Goal: Understand process/instructions: Learn how to perform a task or action

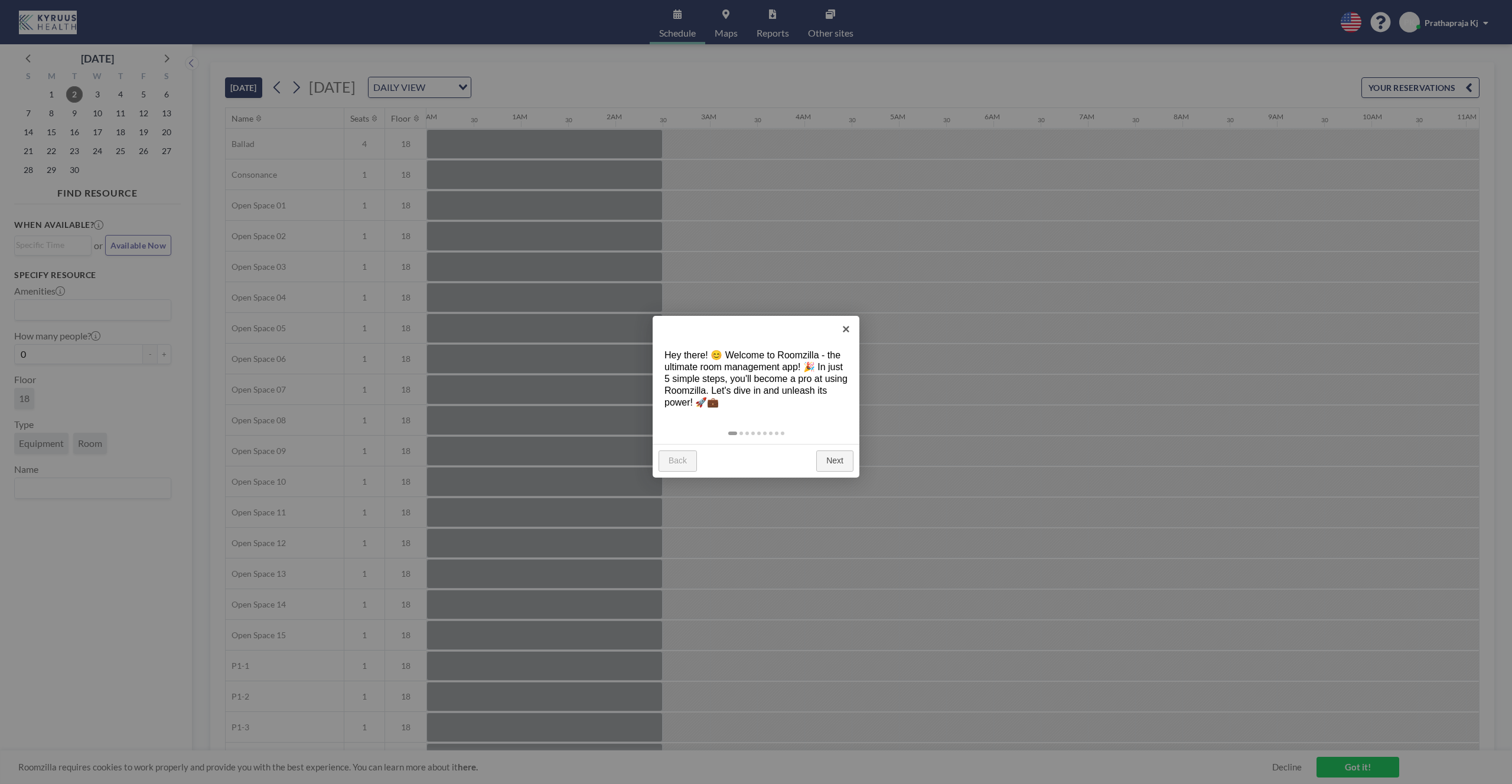
scroll to position [0, 1217]
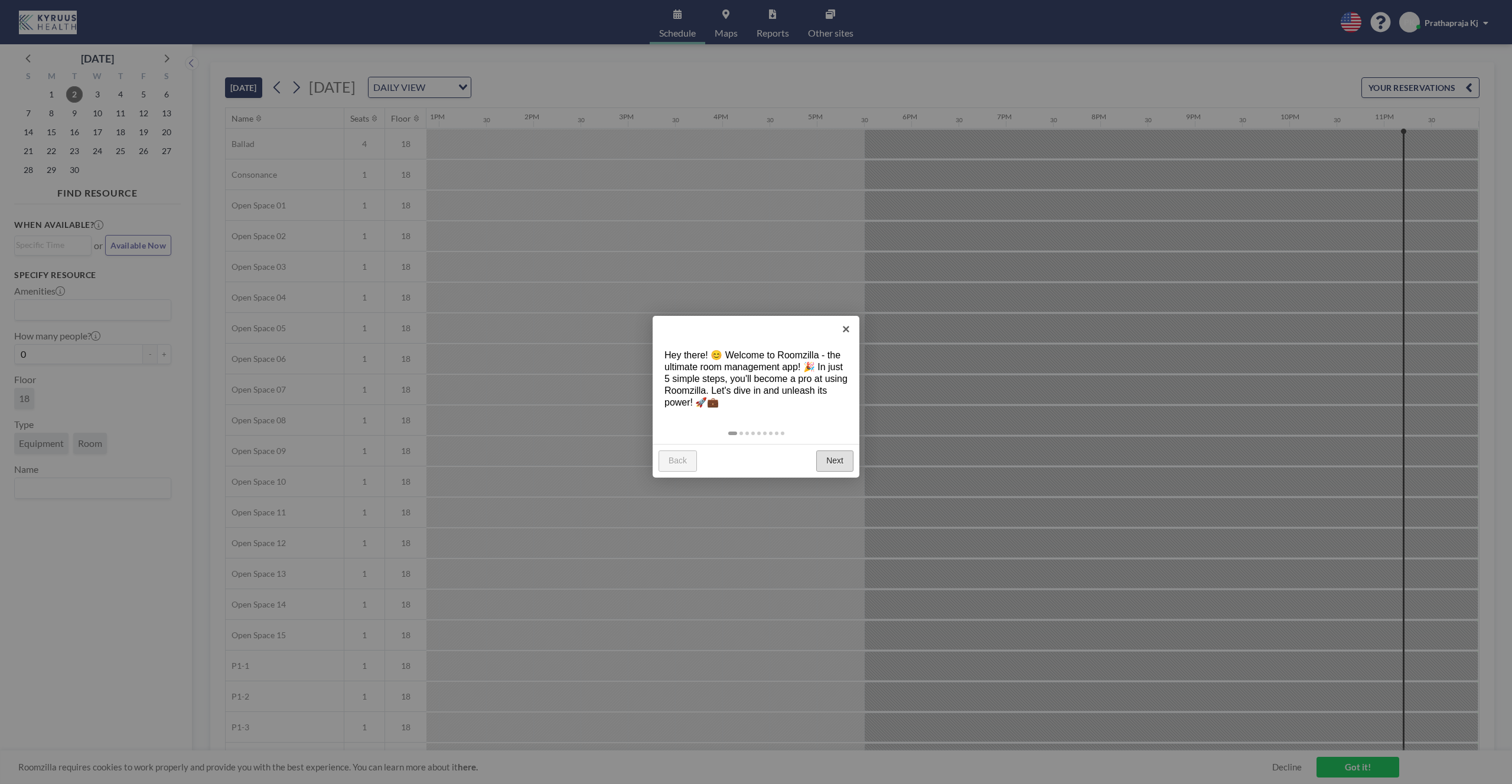
click at [826, 463] on link "Next" at bounding box center [835, 461] width 38 height 22
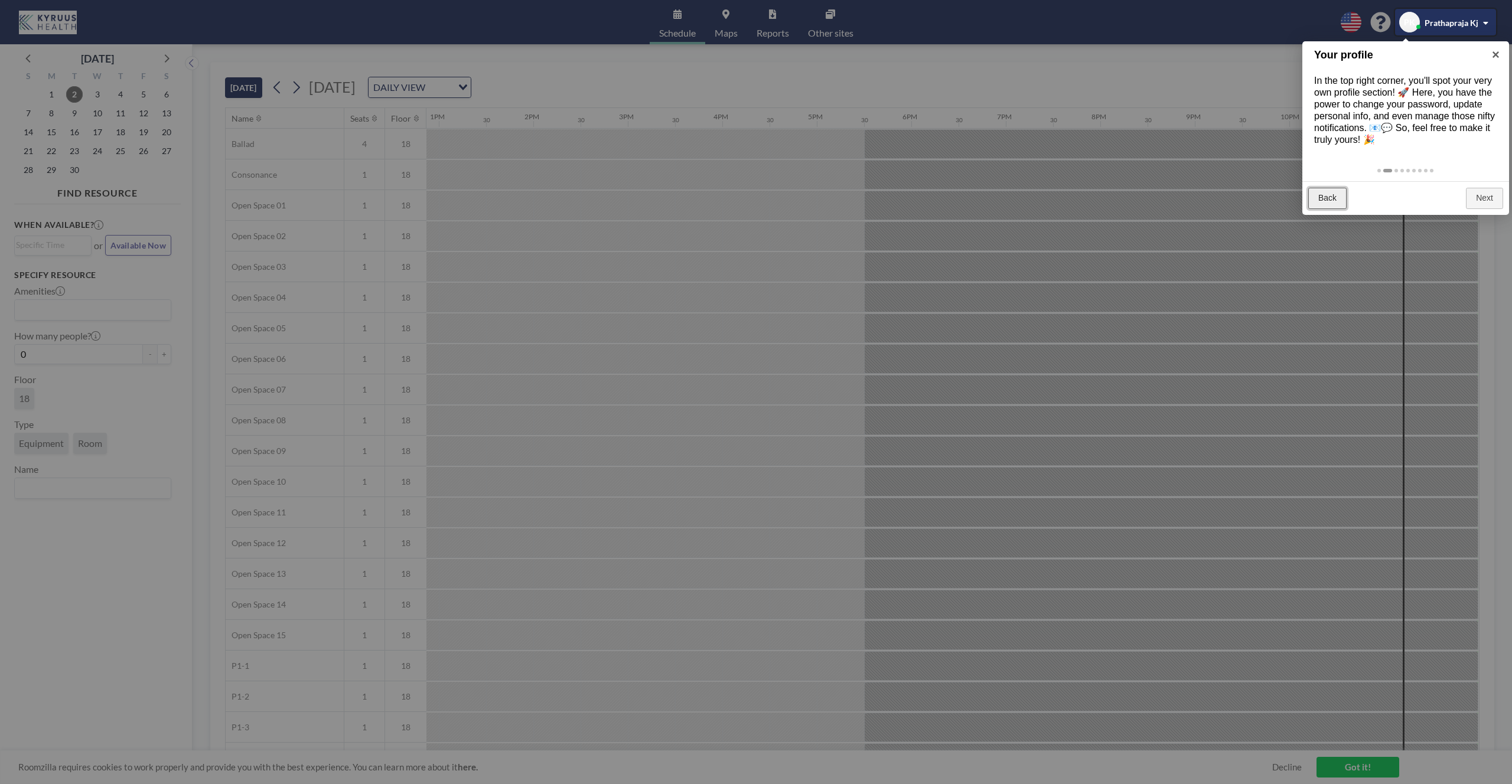
click at [1335, 194] on link "Back" at bounding box center [1328, 198] width 39 height 22
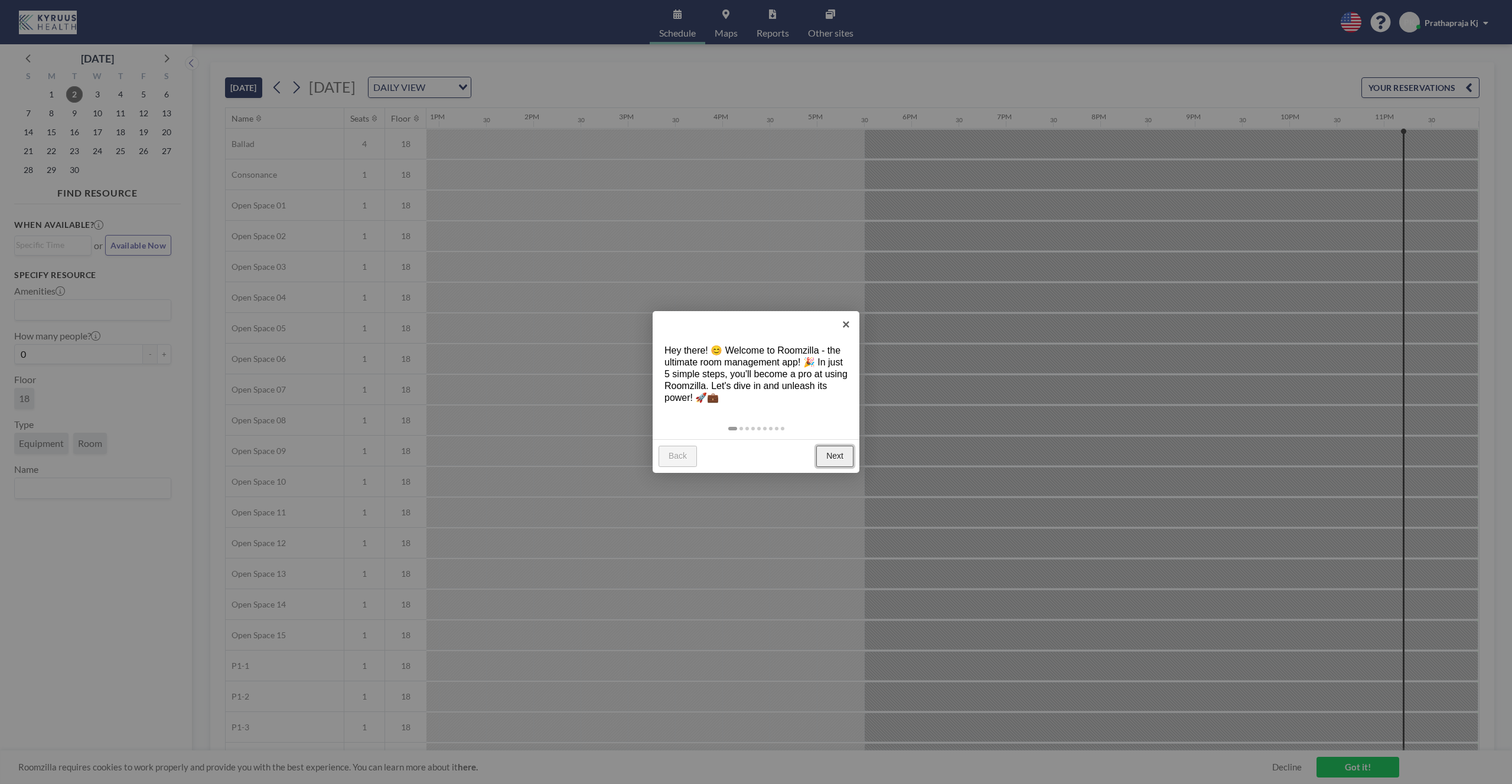
click at [830, 458] on link "Next" at bounding box center [835, 456] width 38 height 22
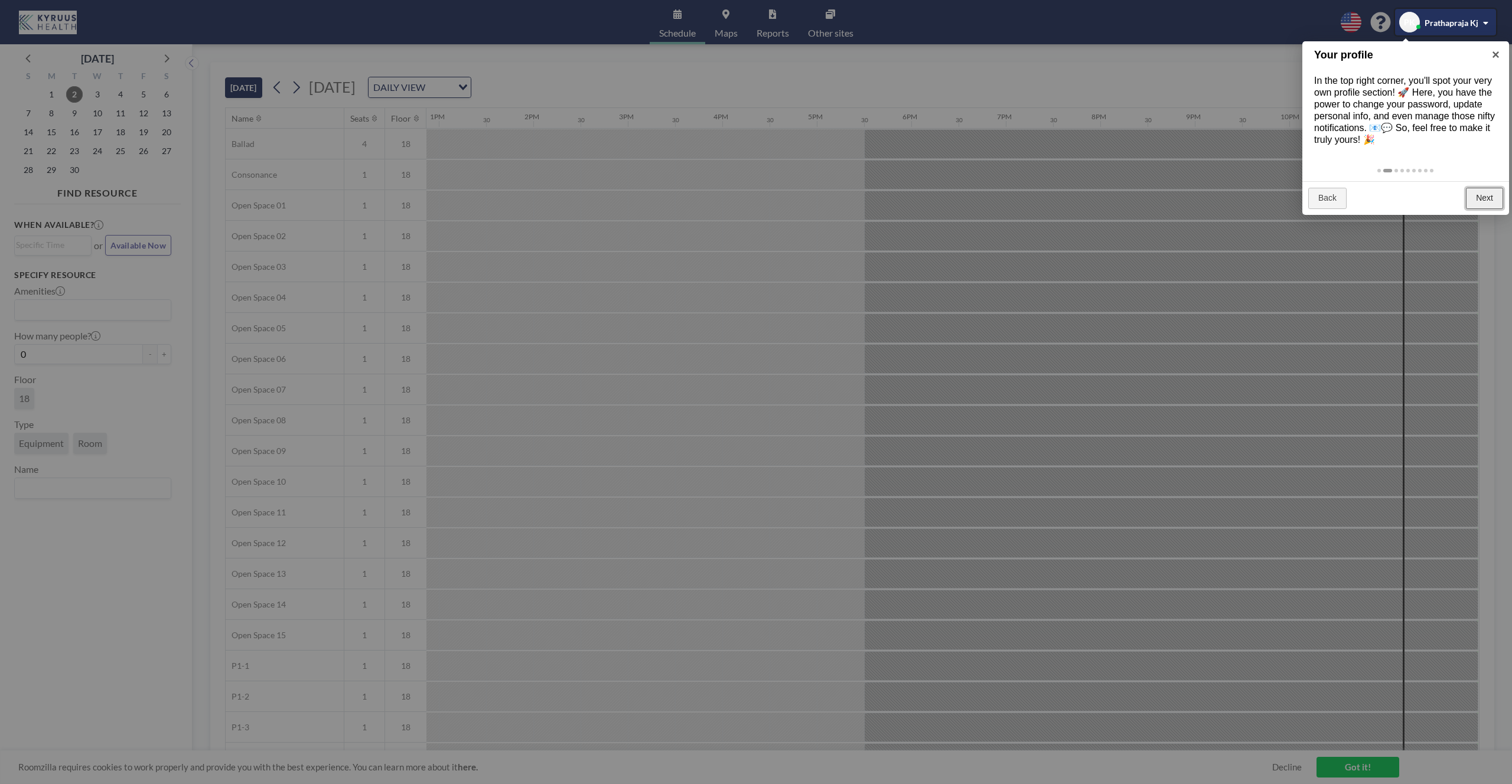
click at [1482, 199] on link "Next" at bounding box center [1485, 198] width 38 height 22
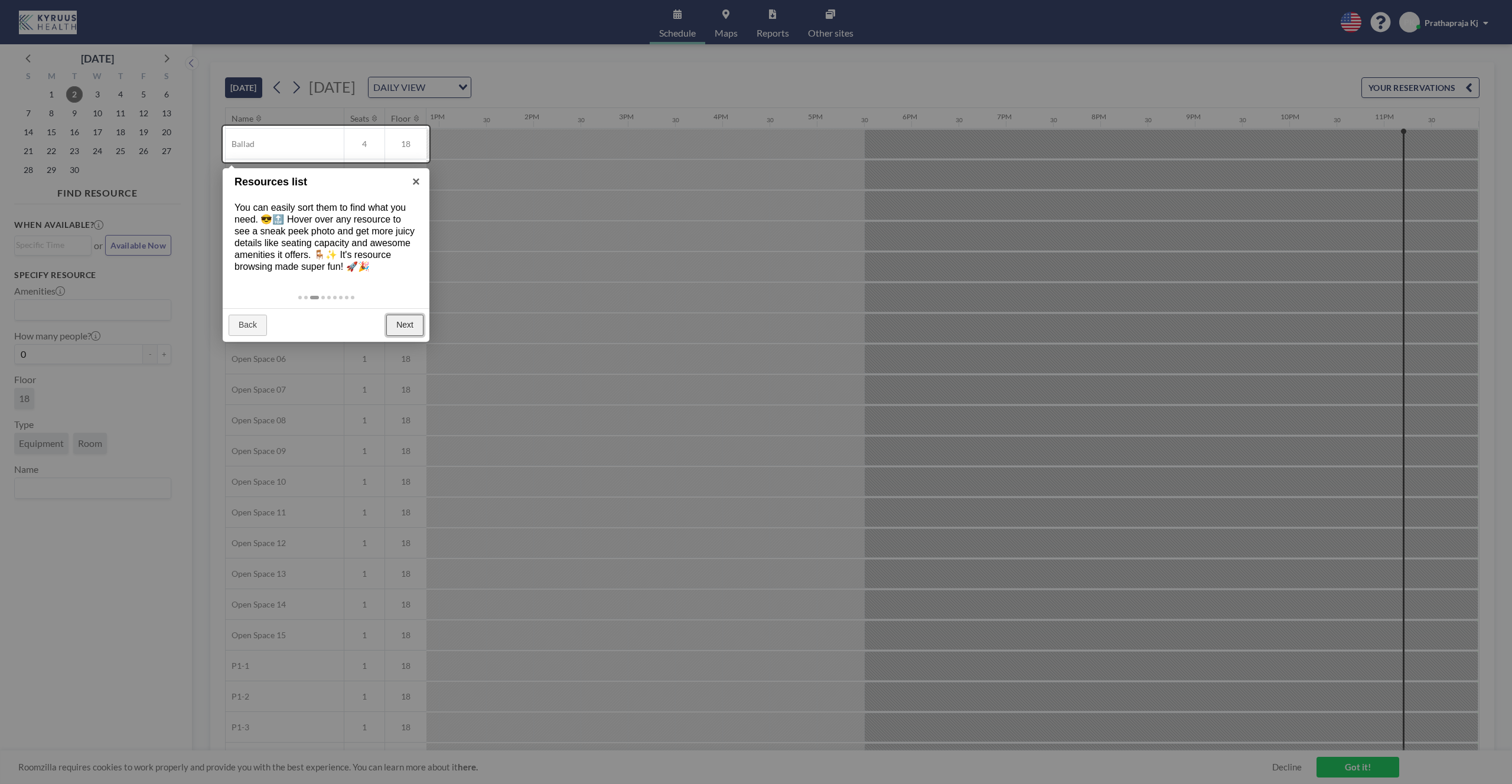
click at [403, 323] on link "Next" at bounding box center [405, 325] width 38 height 22
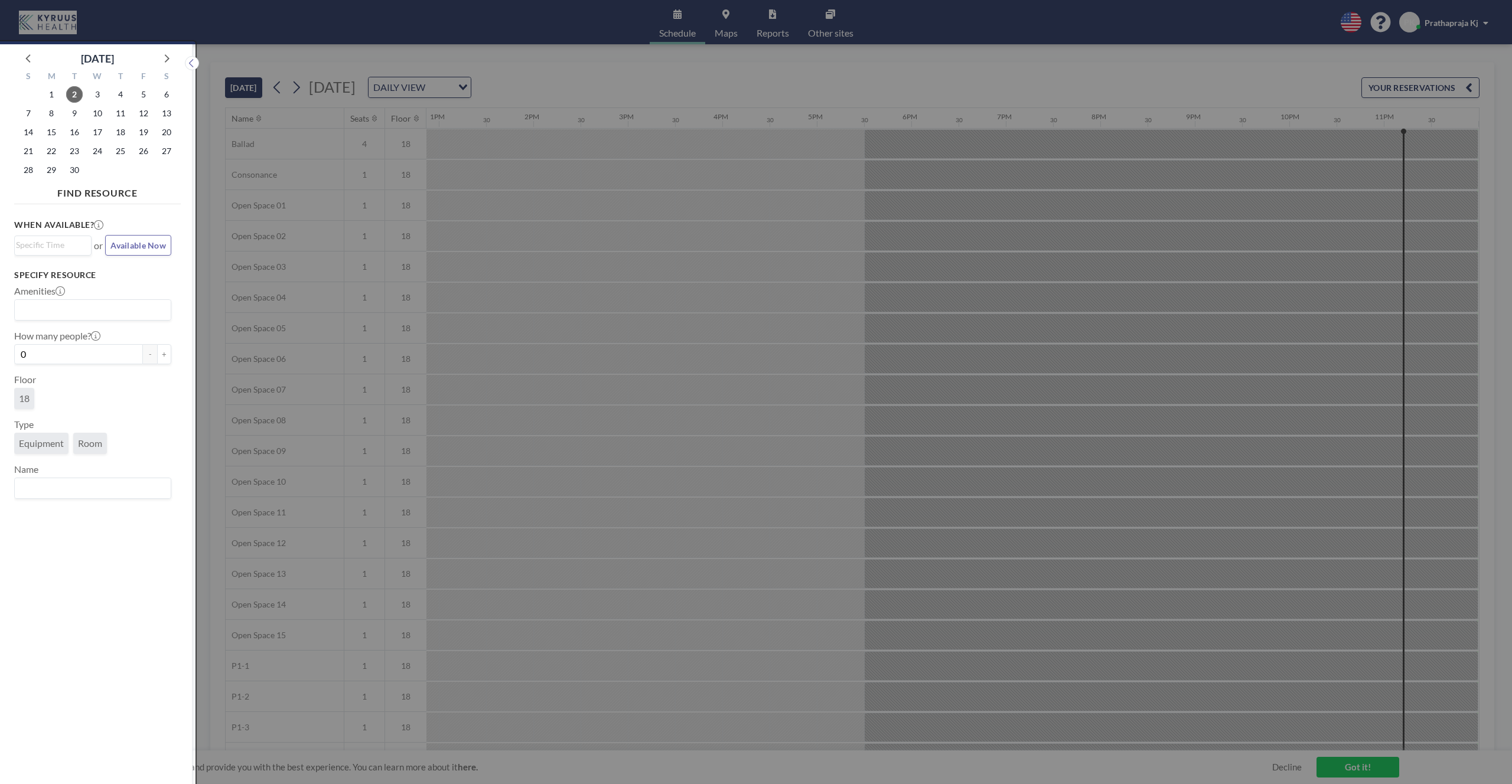
scroll to position [3, 0]
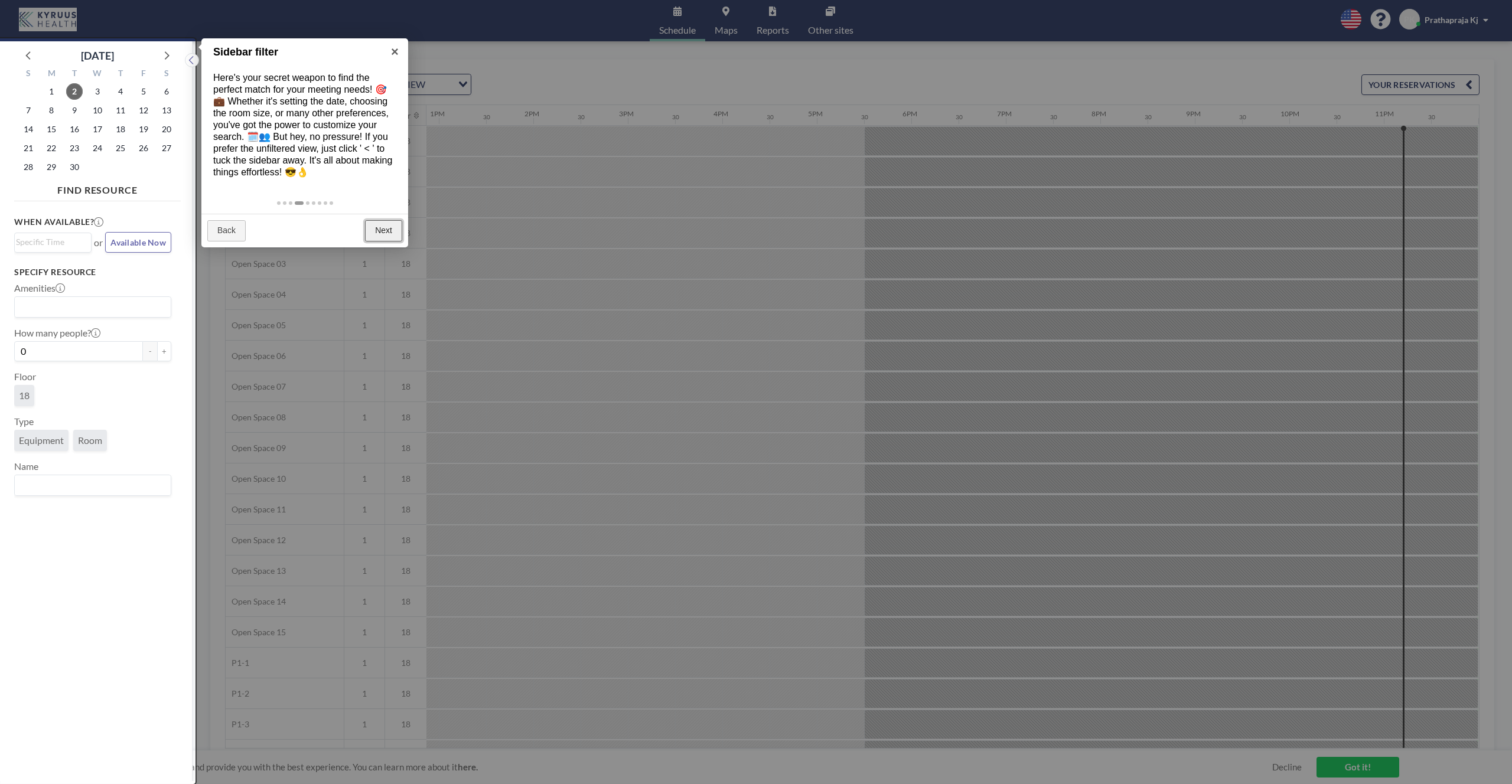
click at [382, 229] on link "Next" at bounding box center [384, 230] width 38 height 22
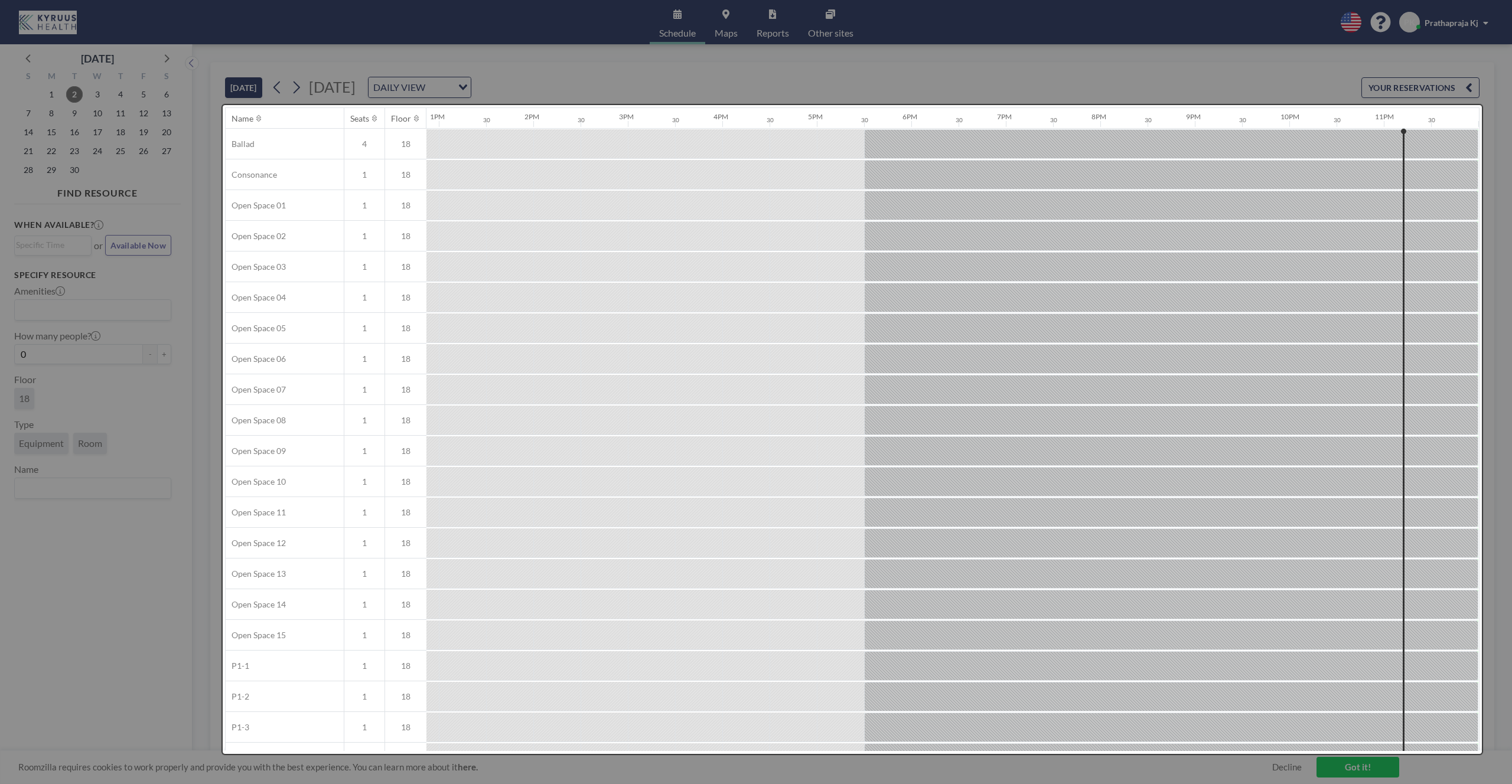
scroll to position [0, 0]
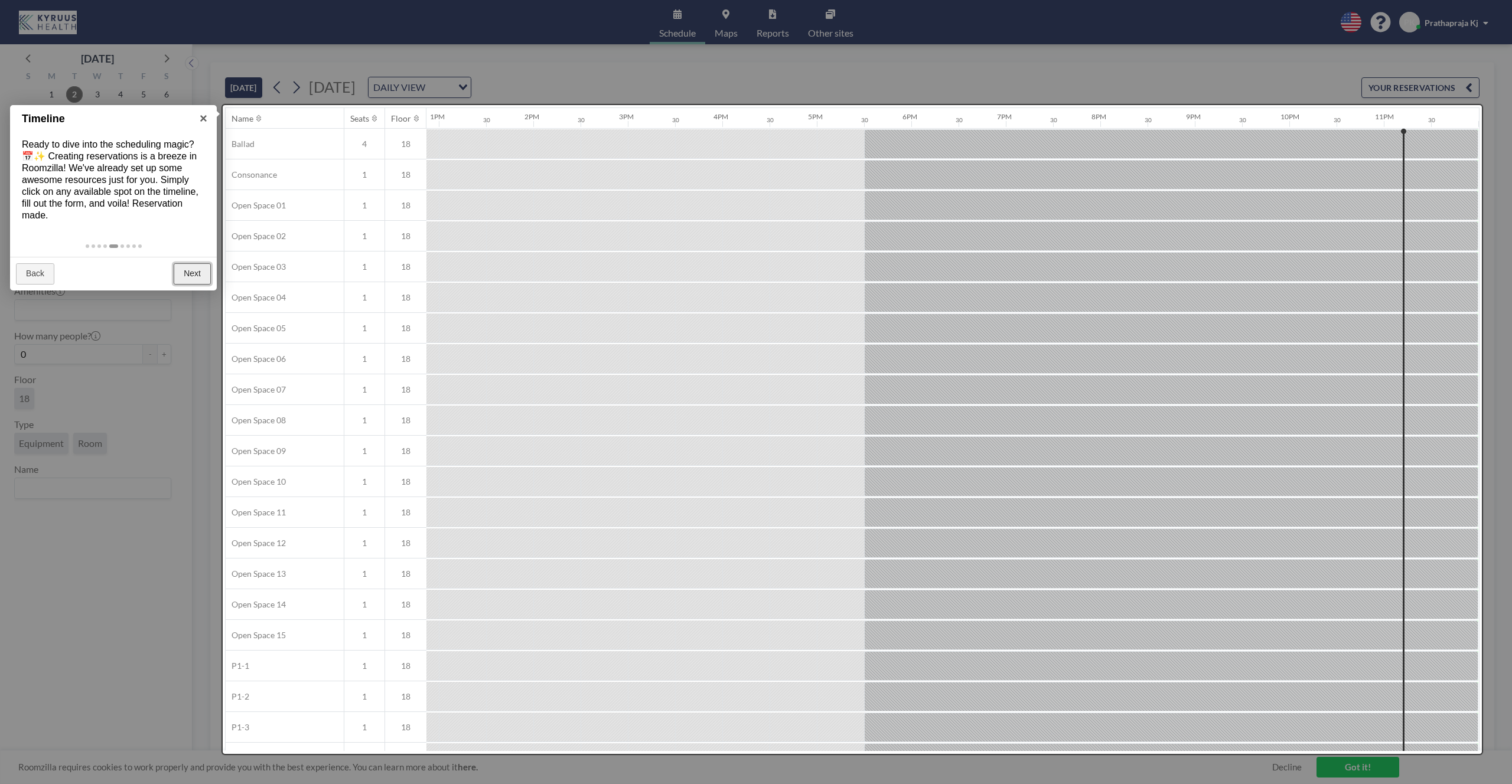
click at [188, 269] on link "Next" at bounding box center [193, 274] width 38 height 22
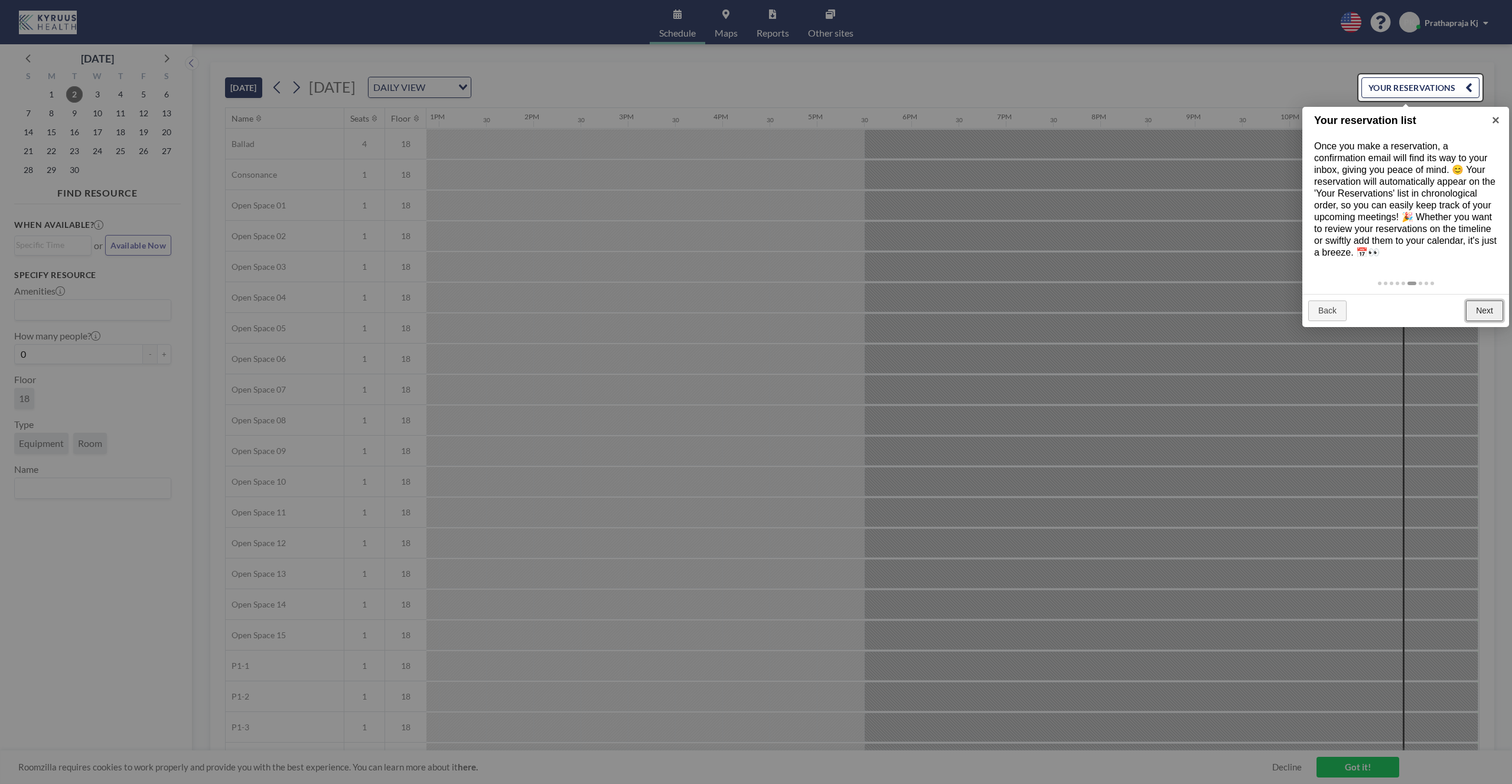
click at [1488, 305] on link "Next" at bounding box center [1485, 311] width 38 height 22
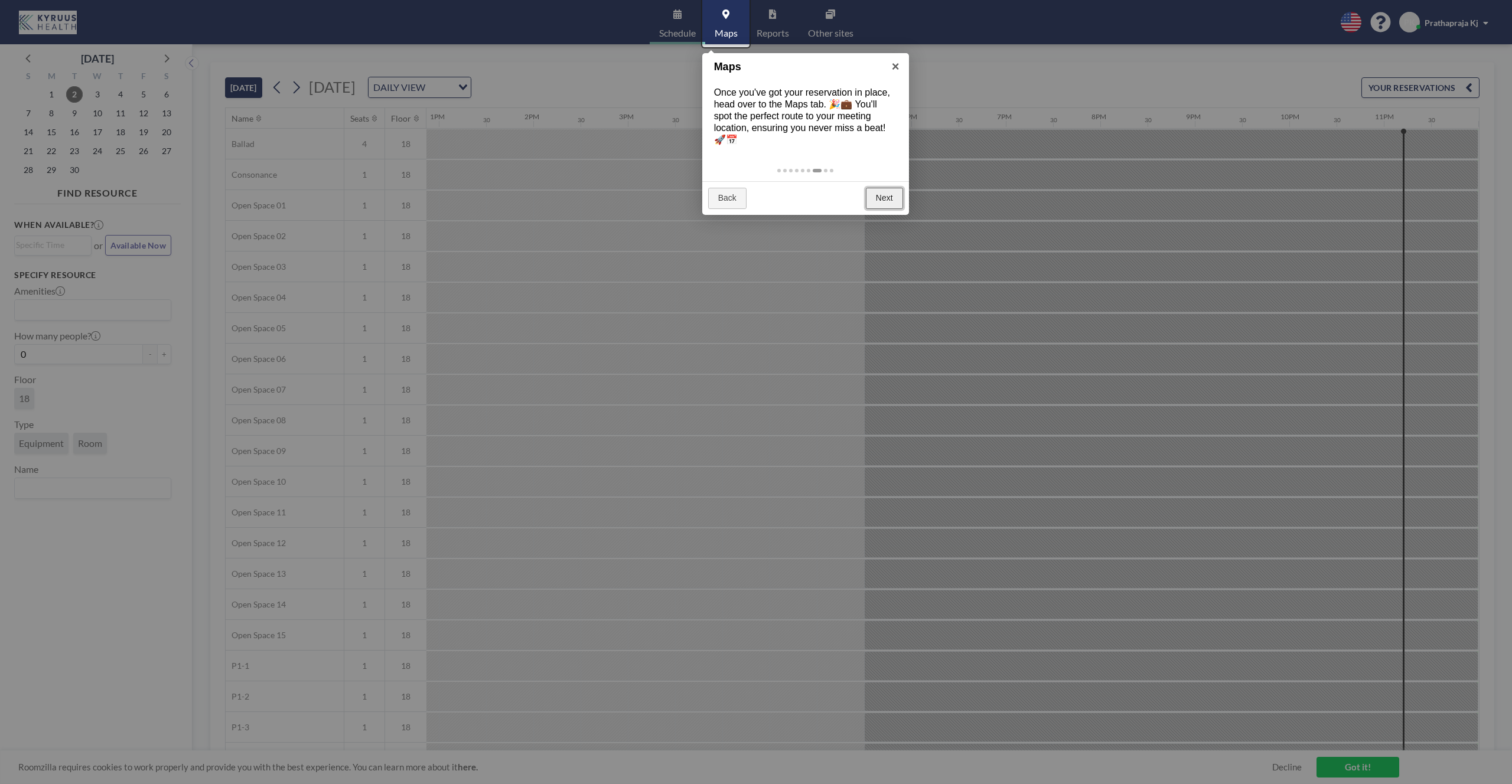
click at [878, 201] on link "Next" at bounding box center [885, 198] width 38 height 22
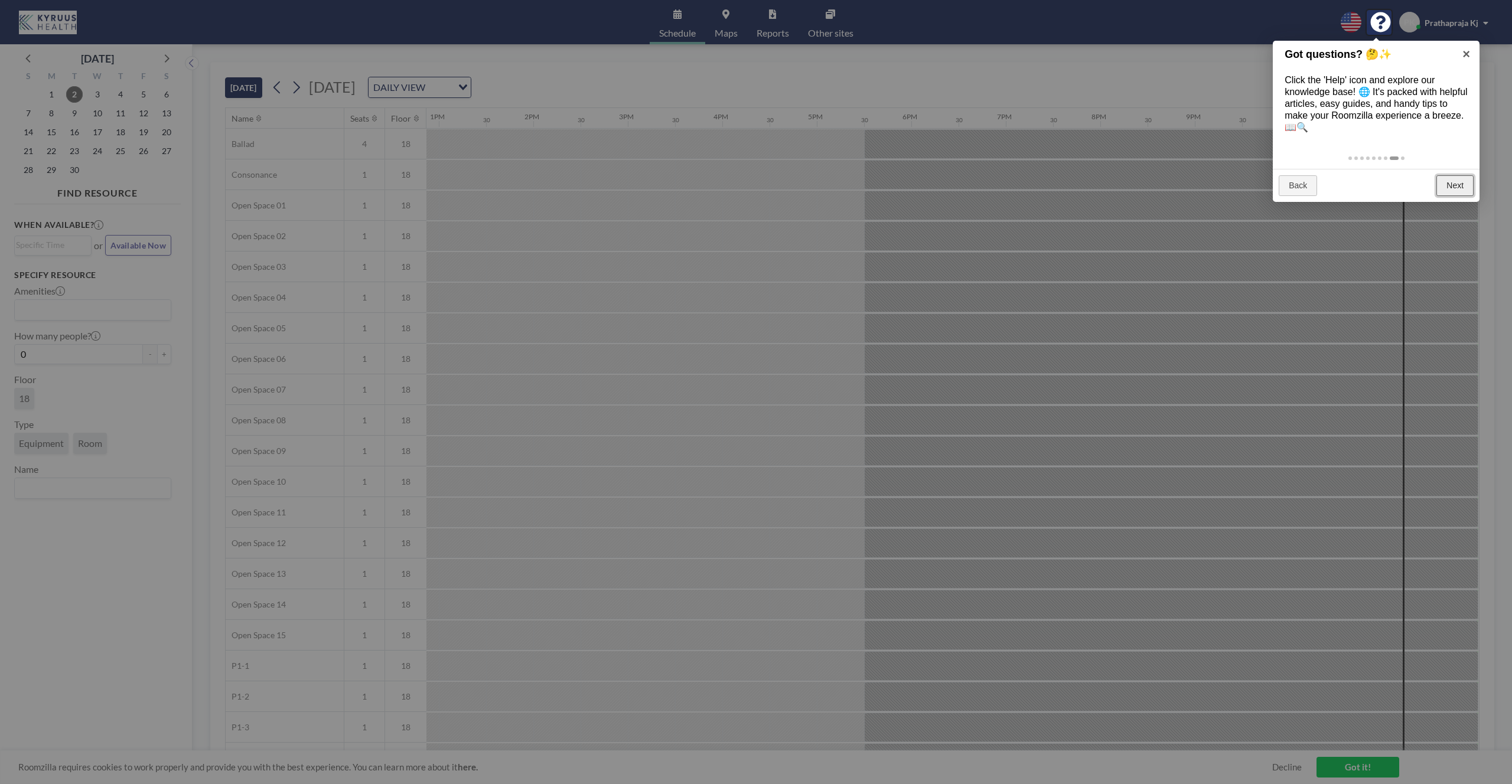
click at [1461, 188] on link "Next" at bounding box center [1456, 186] width 38 height 22
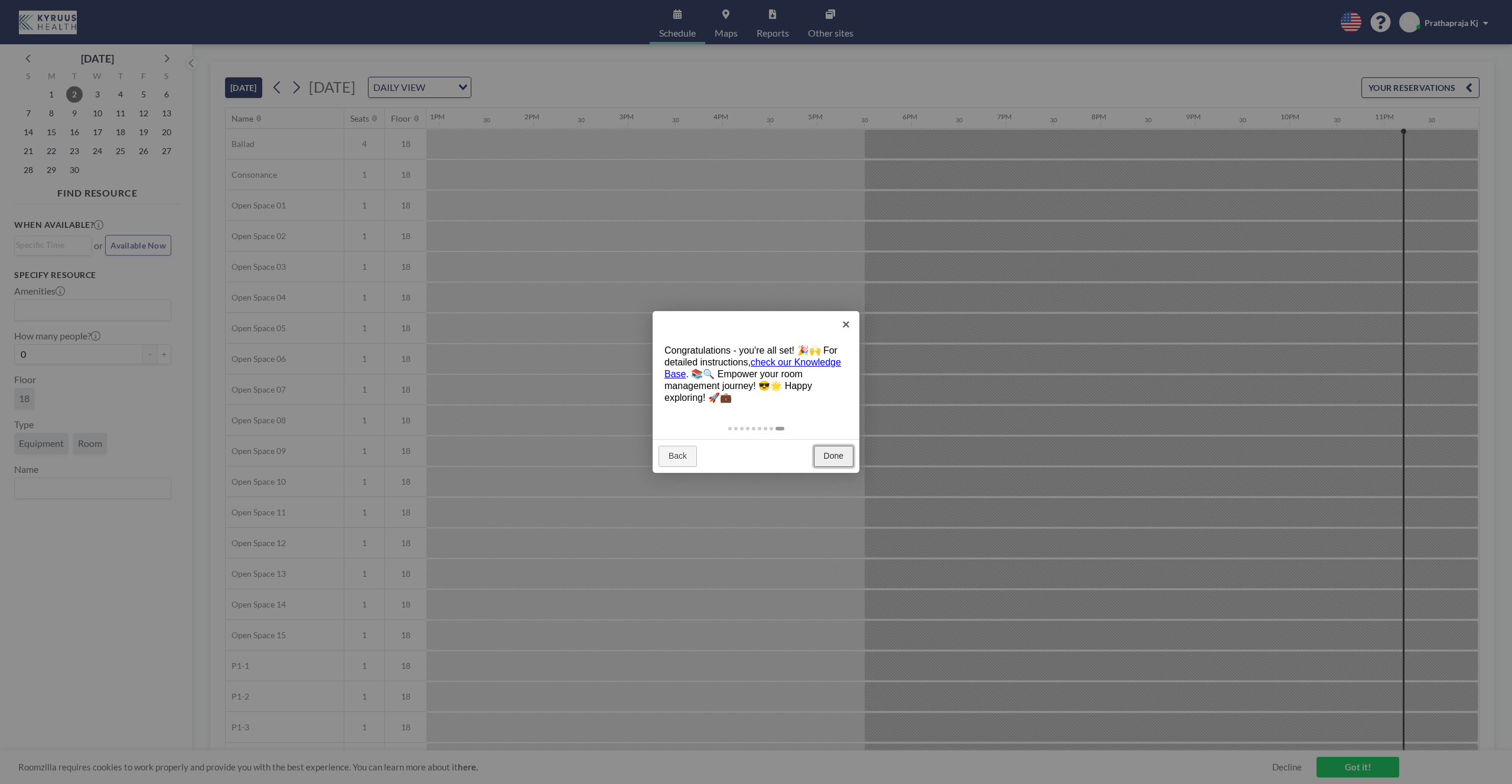
click at [840, 454] on link "Done" at bounding box center [834, 456] width 39 height 22
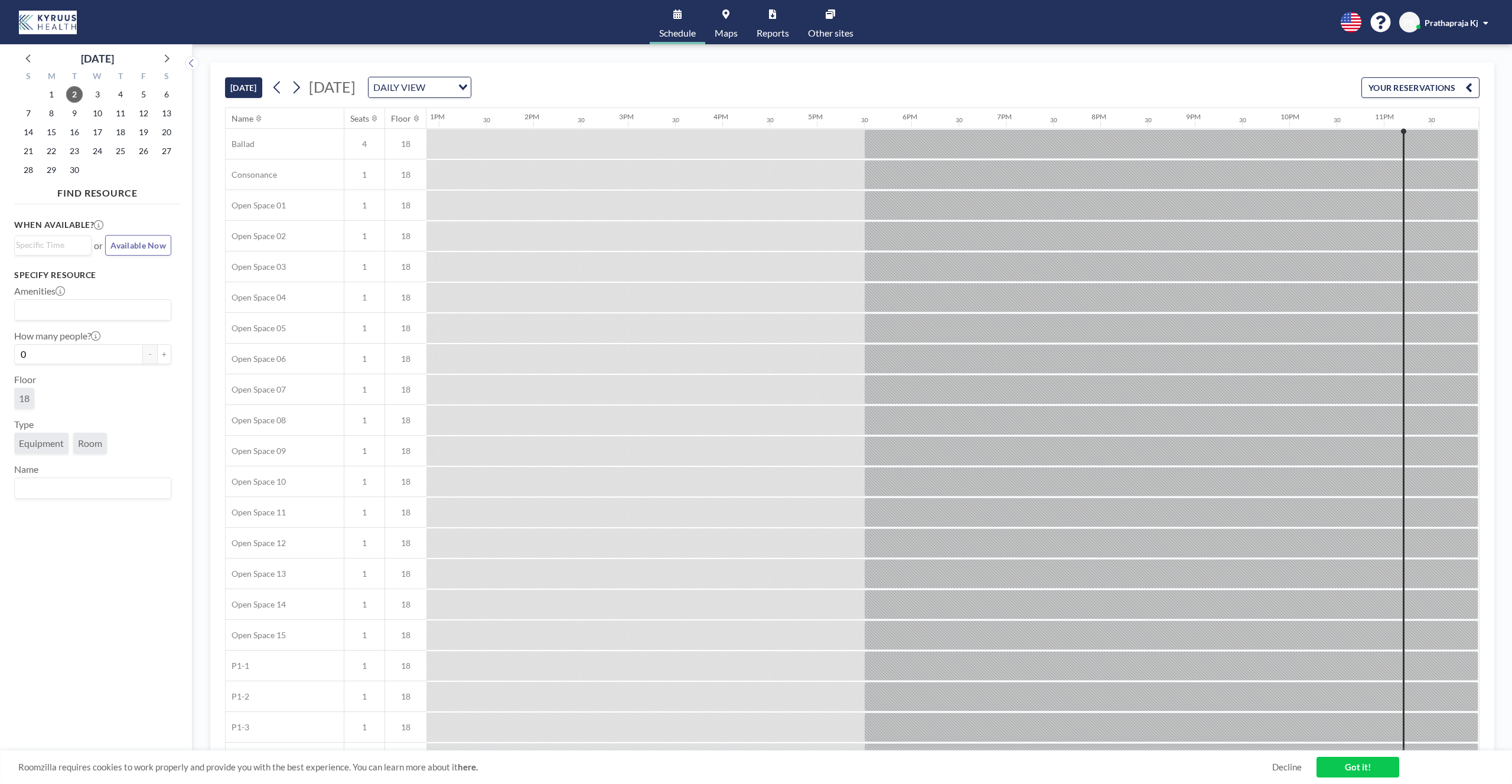
scroll to position [0, 1217]
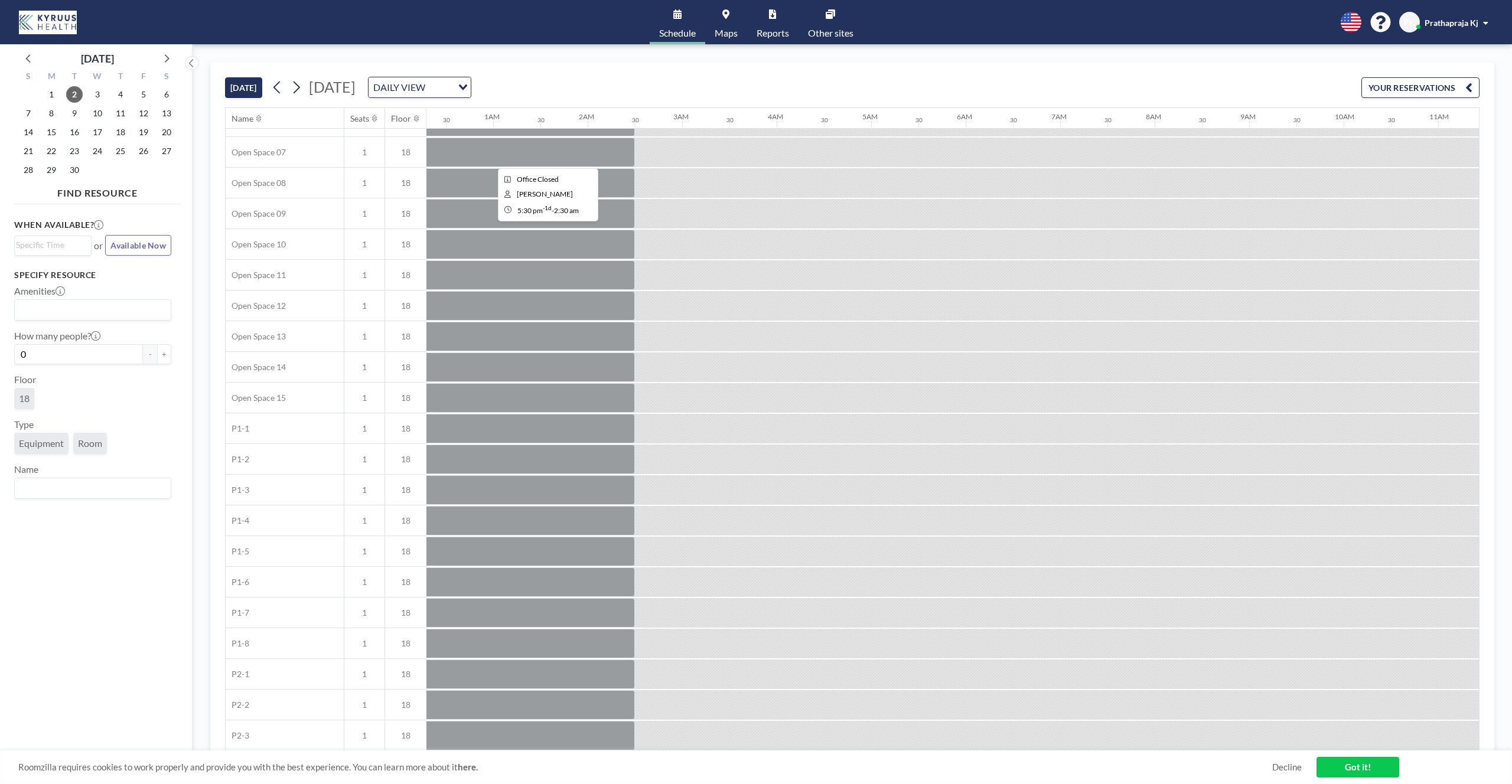
scroll to position [238, 29]
